Goal: Task Accomplishment & Management: Manage account settings

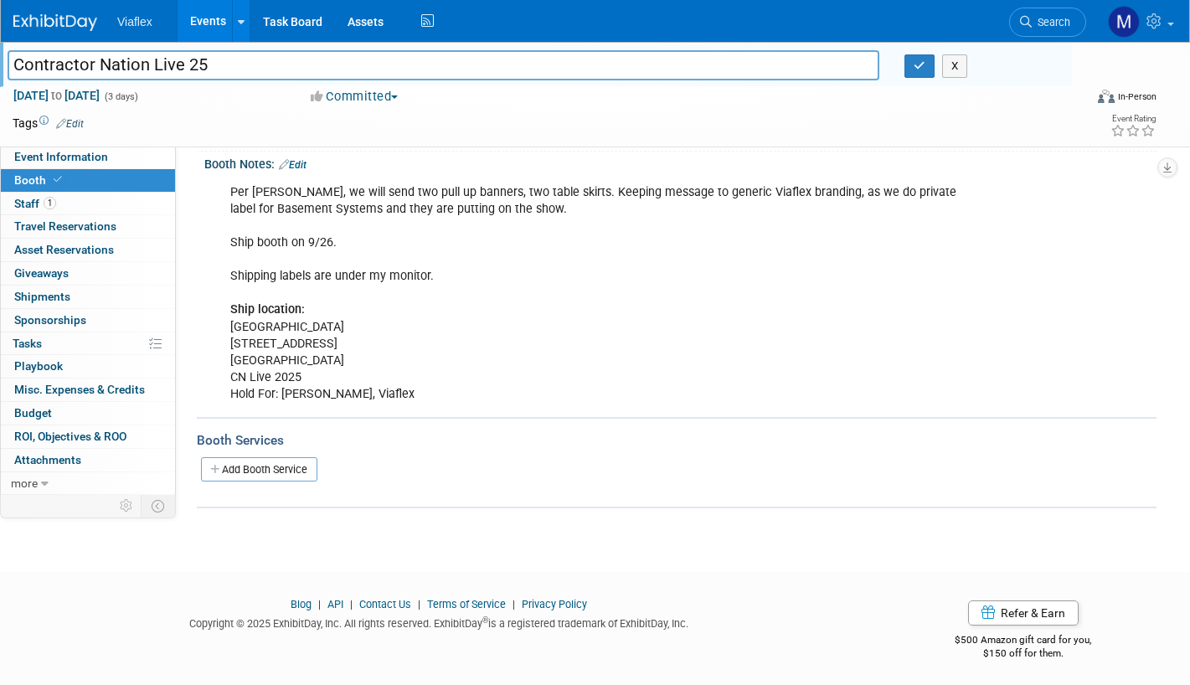
scroll to position [126, 0]
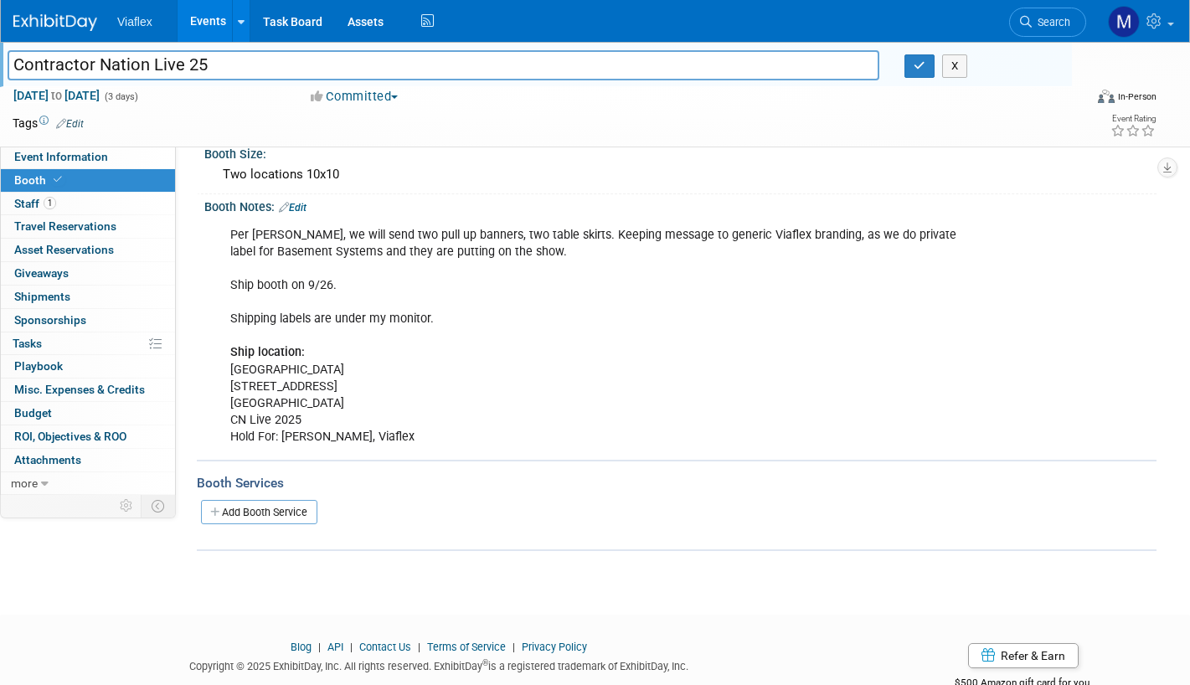
click at [304, 204] on link "Edit" at bounding box center [293, 208] width 28 height 12
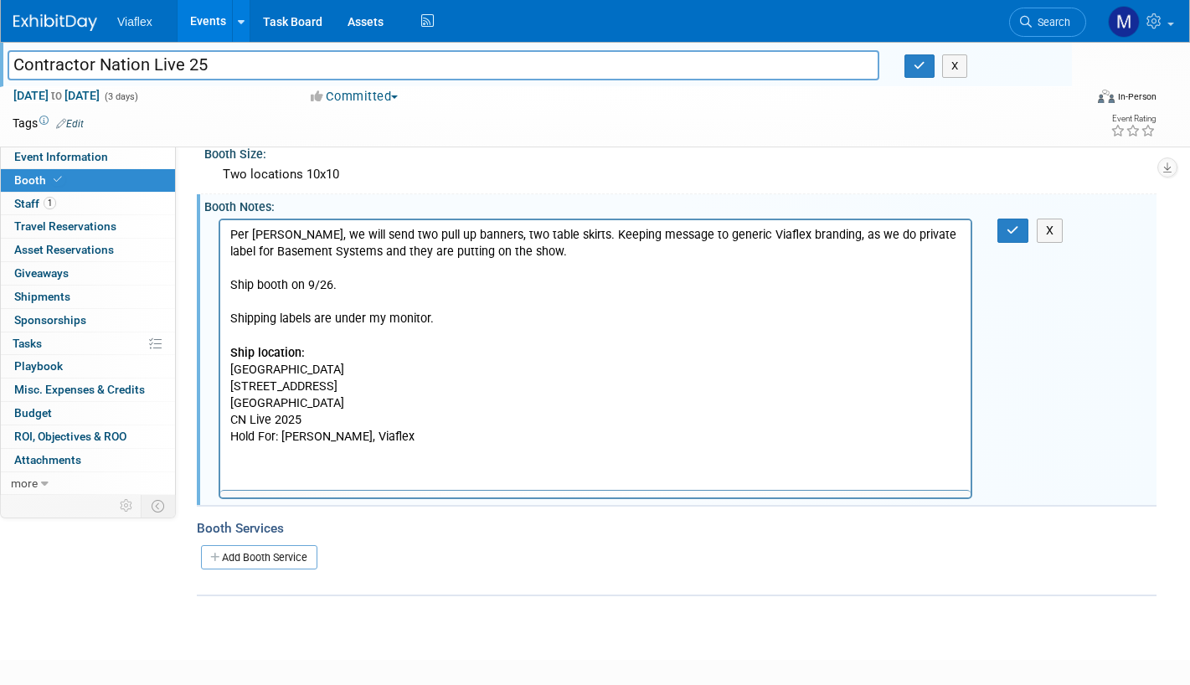
scroll to position [0, 0]
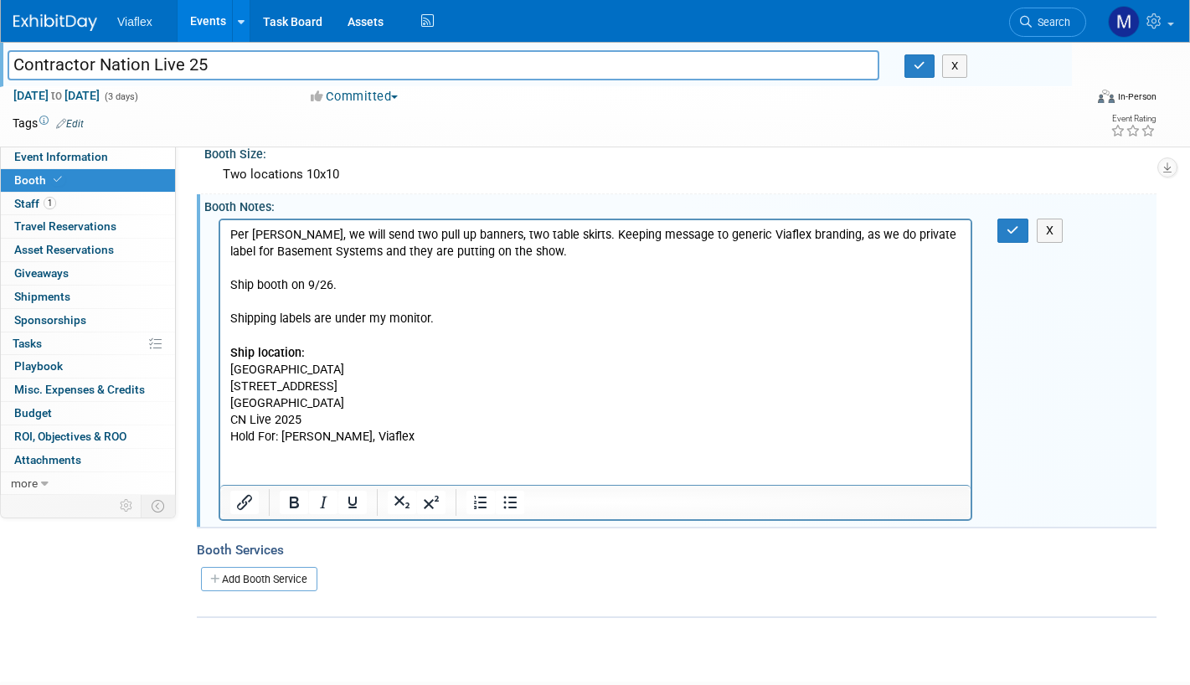
click at [455, 436] on p "Per [PERSON_NAME], we will send two pull up banners, two table skirts. Keeping …" at bounding box center [595, 335] width 731 height 219
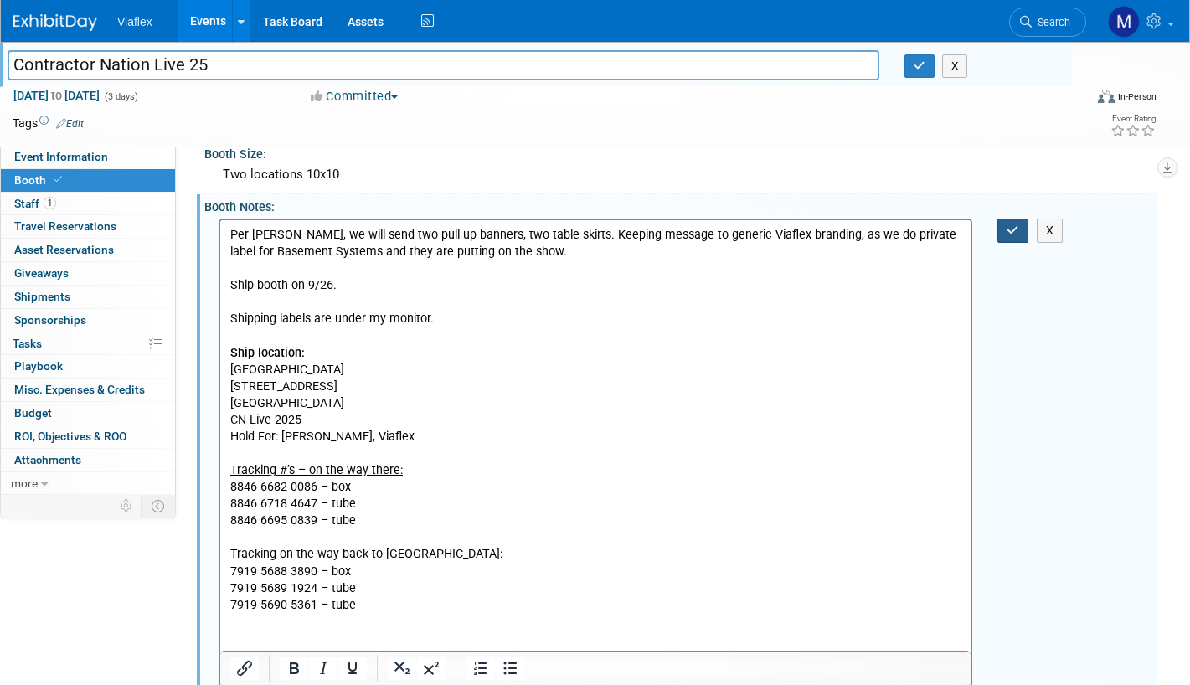
click at [1013, 232] on icon "button" at bounding box center [1013, 230] width 13 height 12
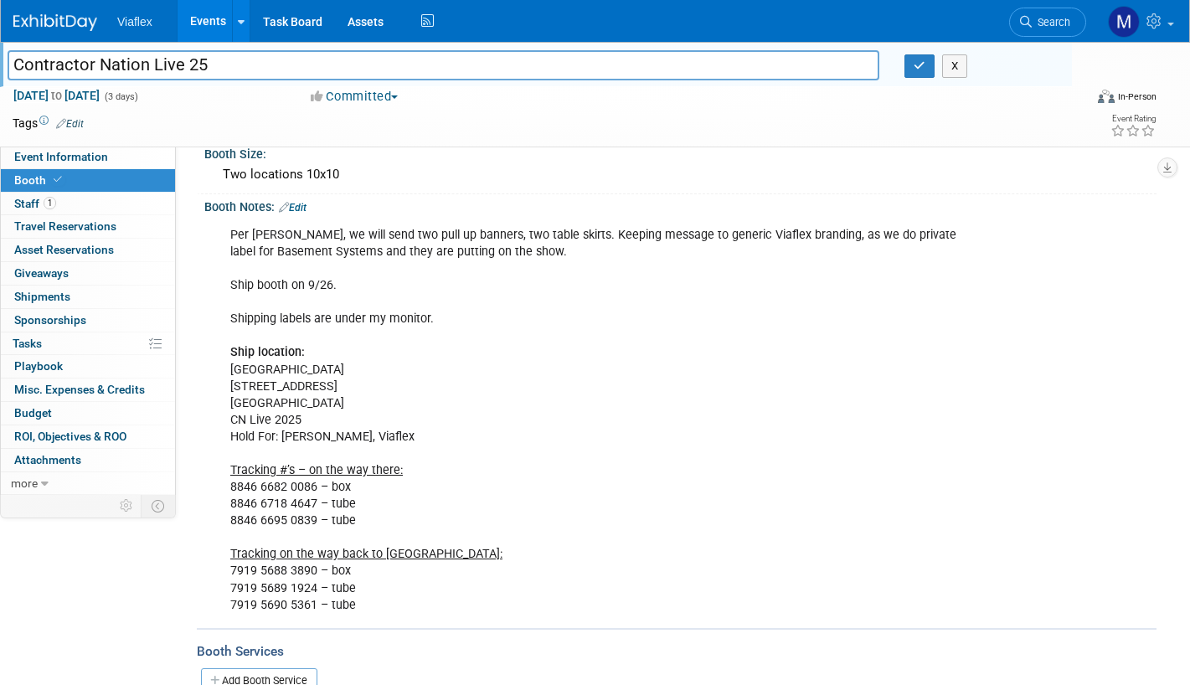
scroll to position [127, 0]
click at [307, 204] on link "Edit" at bounding box center [293, 207] width 28 height 12
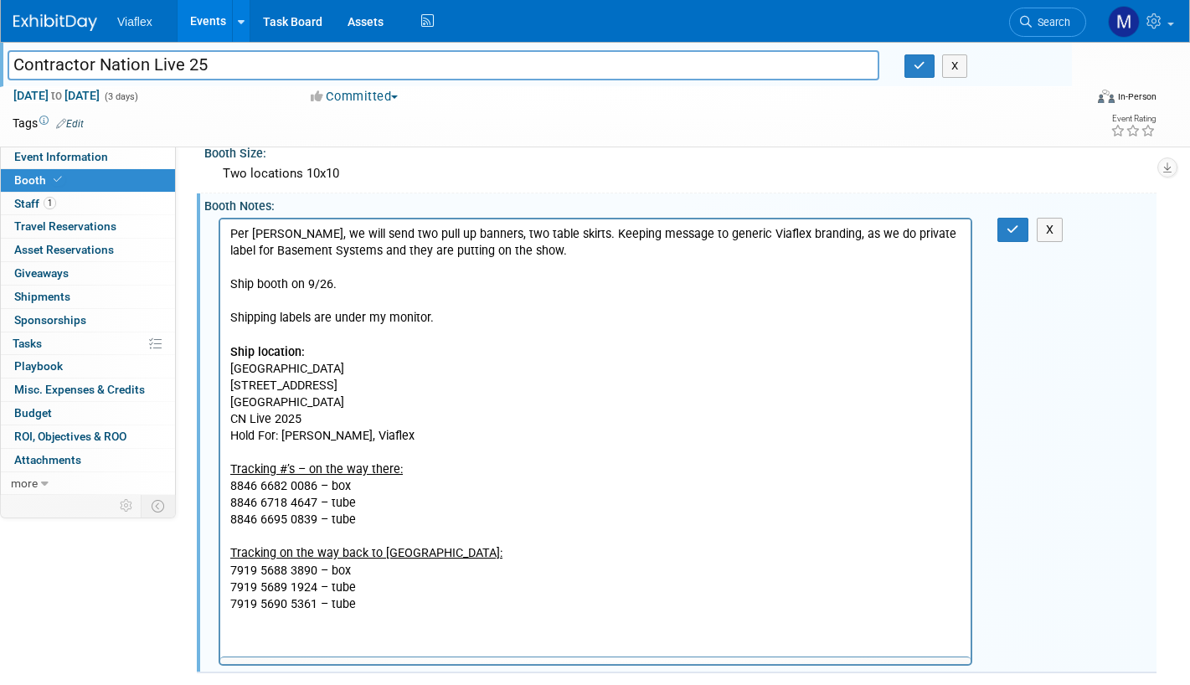
scroll to position [0, 0]
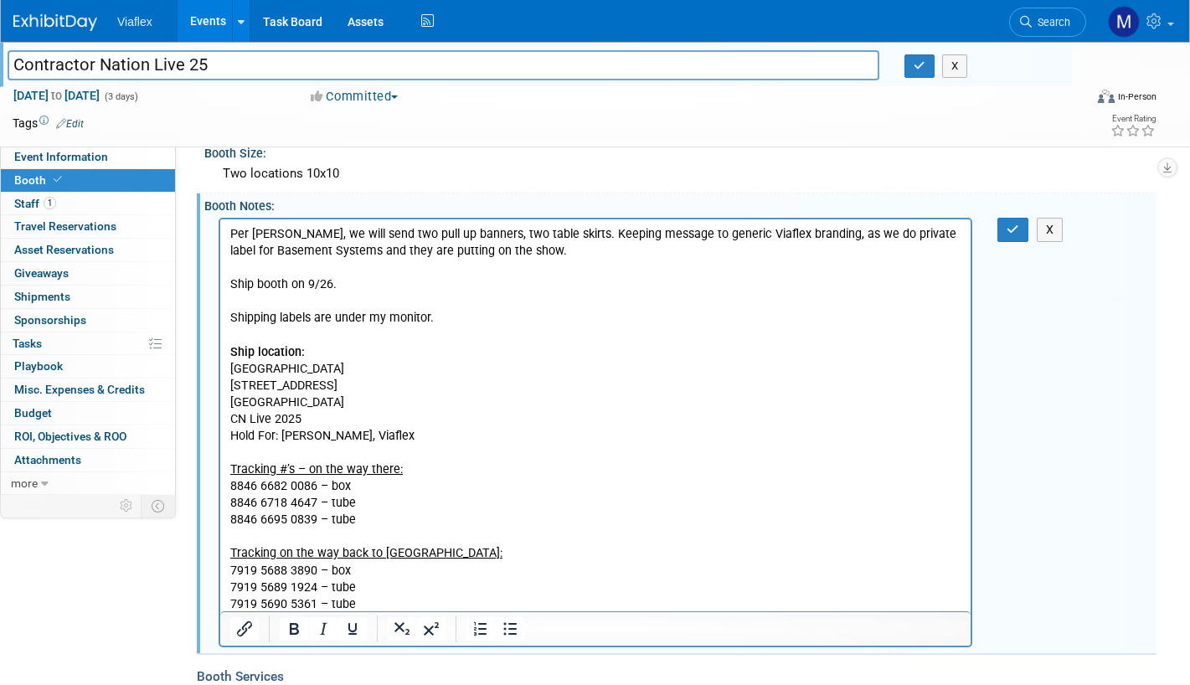
click at [358, 483] on p "Per [PERSON_NAME], we will send two pull up banners, two table skirts. Keeping …" at bounding box center [595, 418] width 731 height 387
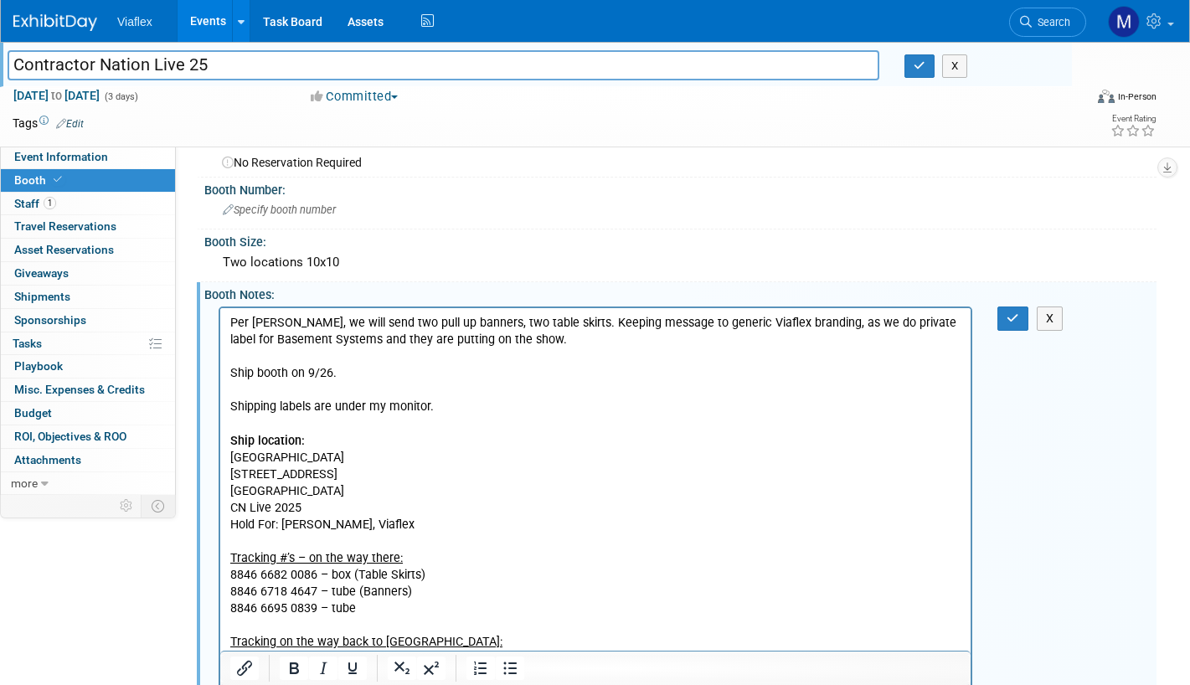
scroll to position [49, 0]
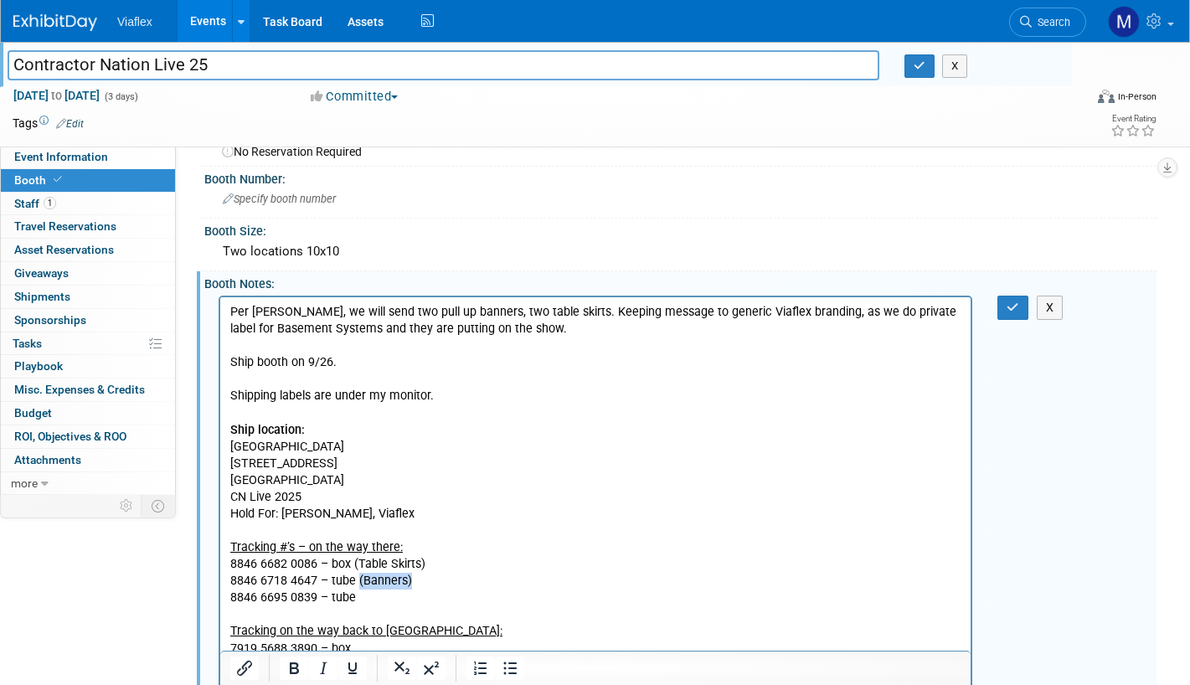
drag, startPoint x: 415, startPoint y: 578, endPoint x: 372, endPoint y: 587, distance: 43.7
click at [358, 582] on p "Per [PERSON_NAME], we will send two pull up banners, two table skirts. Keeping …" at bounding box center [595, 496] width 731 height 387
copy p "(Banners)"
click at [394, 601] on p "Per [PERSON_NAME], we will send two pull up banners, two table skirts. Keeping …" at bounding box center [595, 496] width 731 height 387
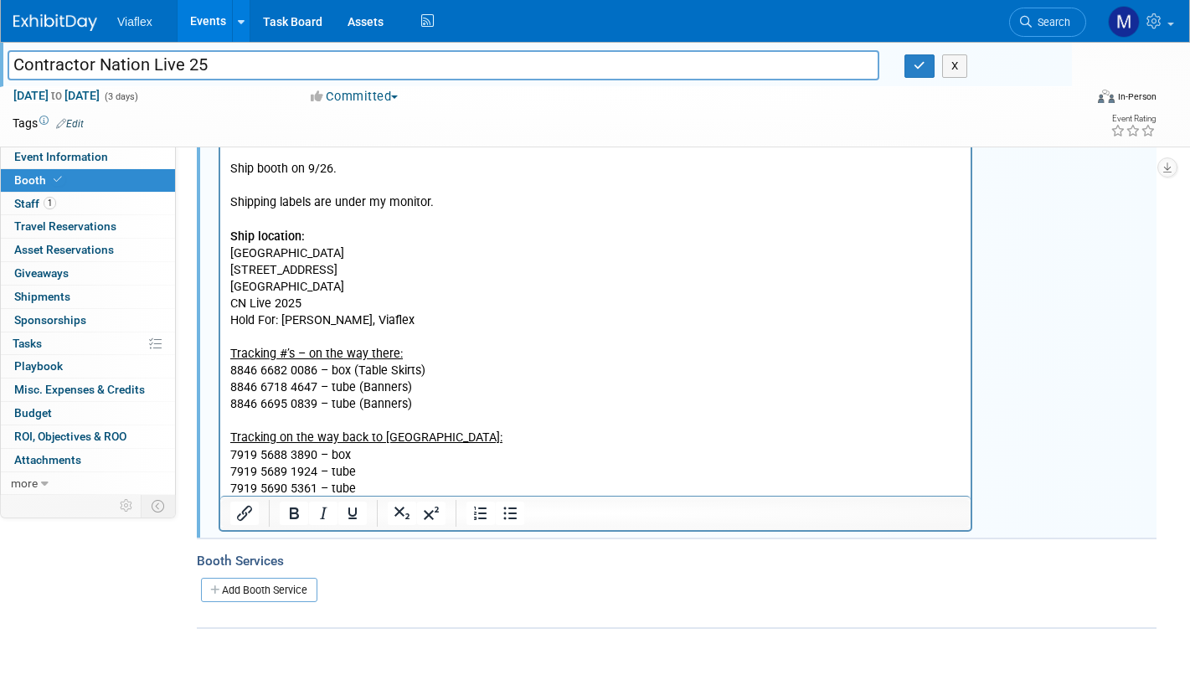
scroll to position [305, 0]
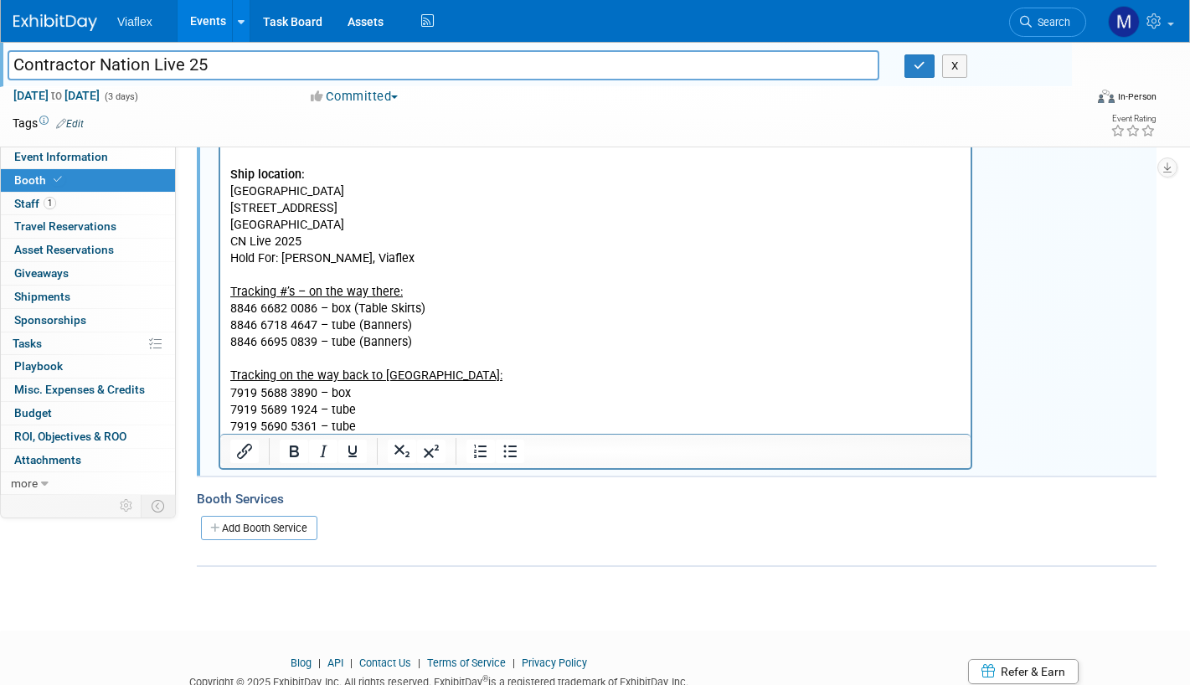
click at [370, 424] on p "Per [PERSON_NAME], we will send two pull up banners, two table skirts. Keeping …" at bounding box center [595, 241] width 731 height 387
click at [370, 407] on p "Per [PERSON_NAME], we will send two pull up banners, two table skirts. Keeping …" at bounding box center [595, 241] width 731 height 387
click at [364, 384] on p "Per [PERSON_NAME], we will send two pull up banners, two table skirts. Keeping …" at bounding box center [595, 241] width 731 height 387
click at [359, 304] on p "Per [PERSON_NAME], we will send two pull up banners, two table skirts. Keeping …" at bounding box center [595, 241] width 731 height 387
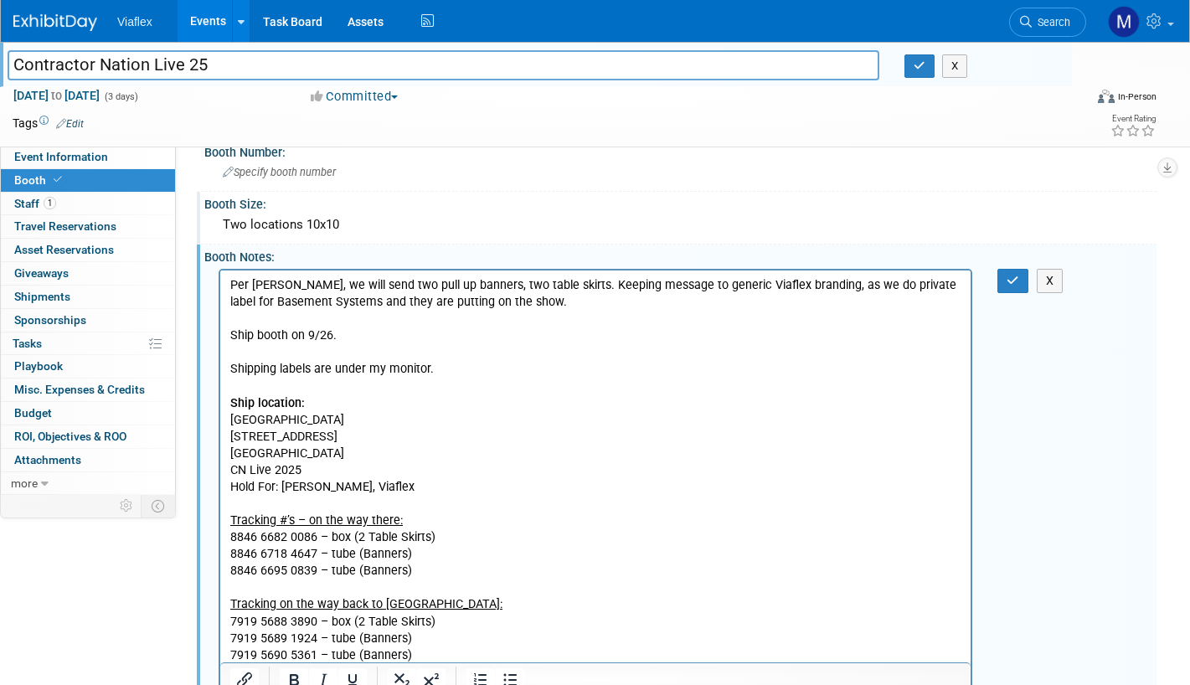
scroll to position [73, 0]
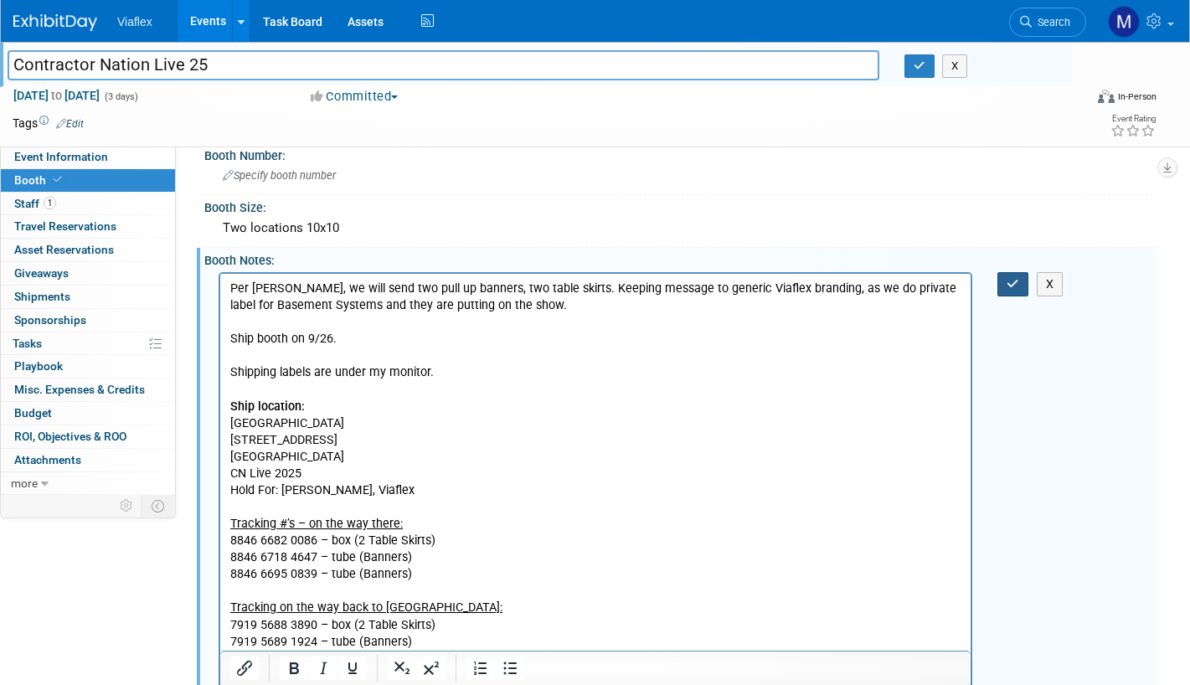
click at [1013, 286] on icon "button" at bounding box center [1013, 284] width 13 height 12
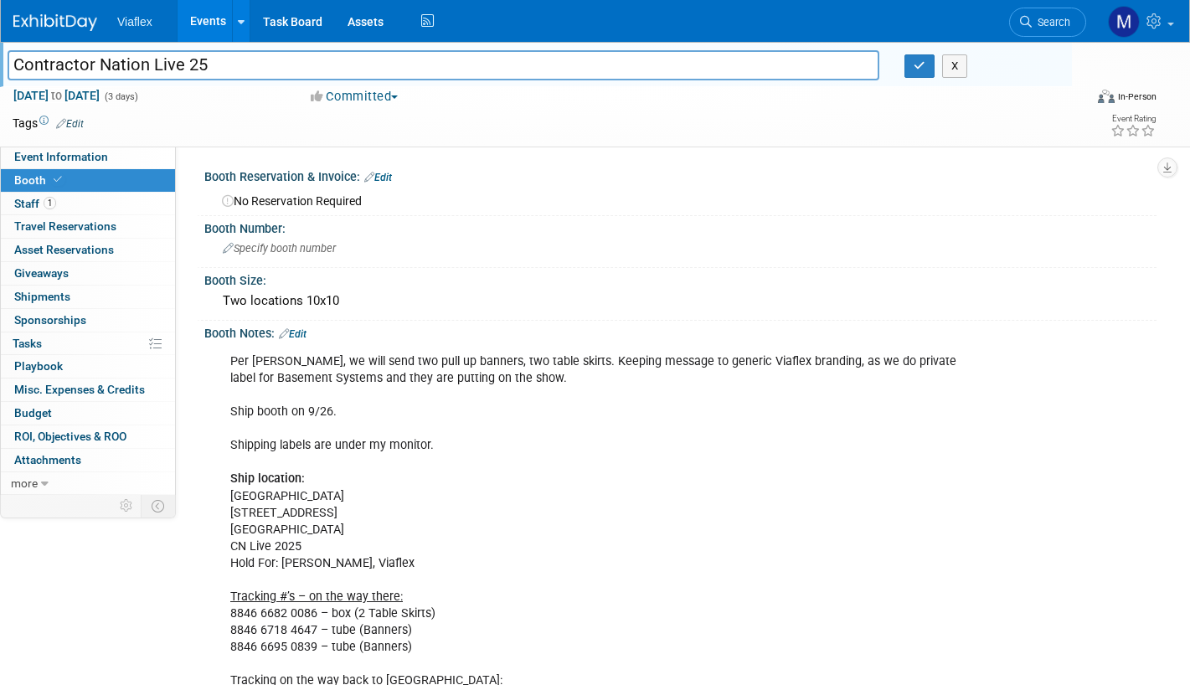
scroll to position [0, 0]
